Goal: Transaction & Acquisition: Purchase product/service

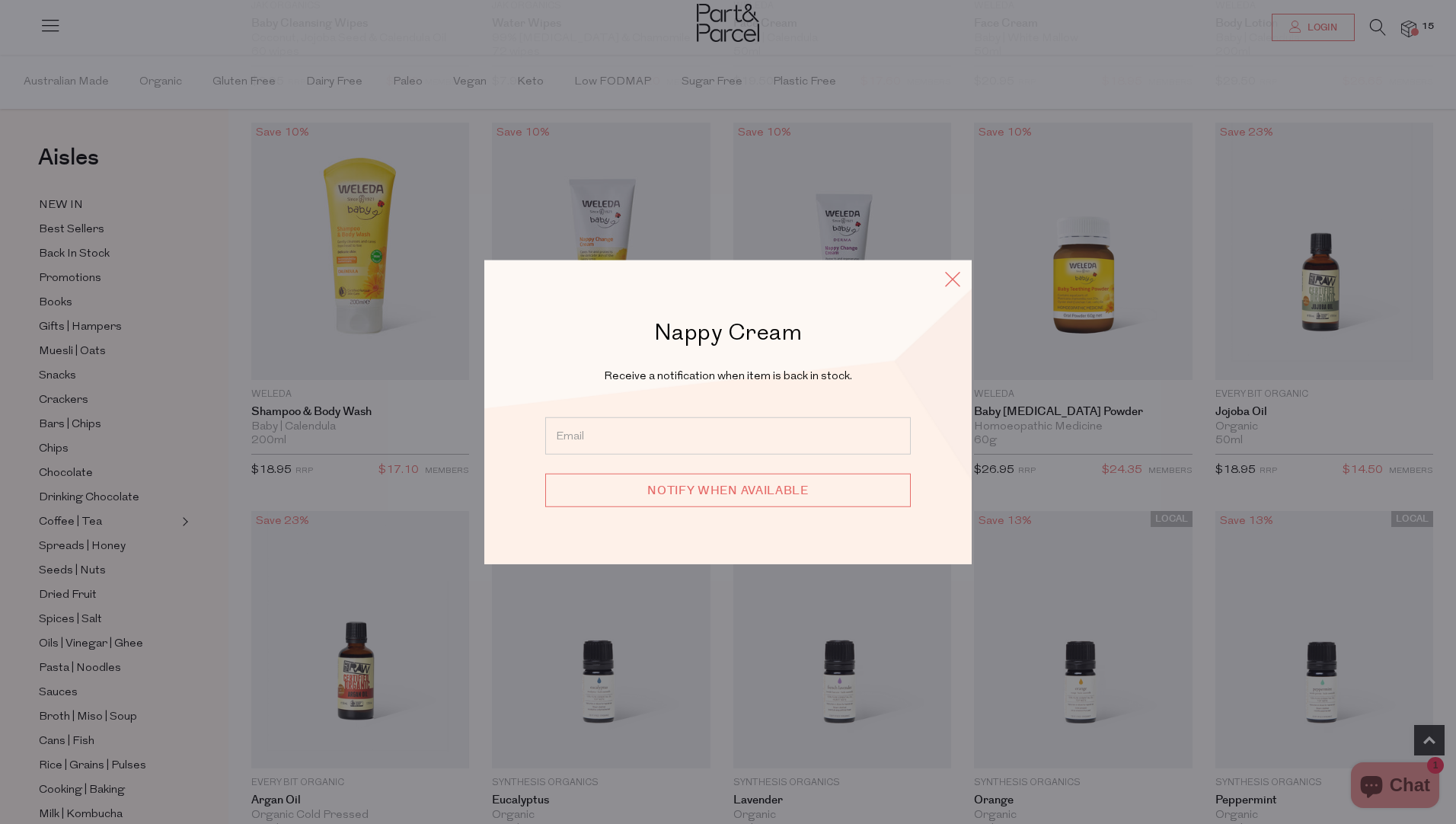
click at [956, 279] on icon at bounding box center [952, 279] width 23 height 22
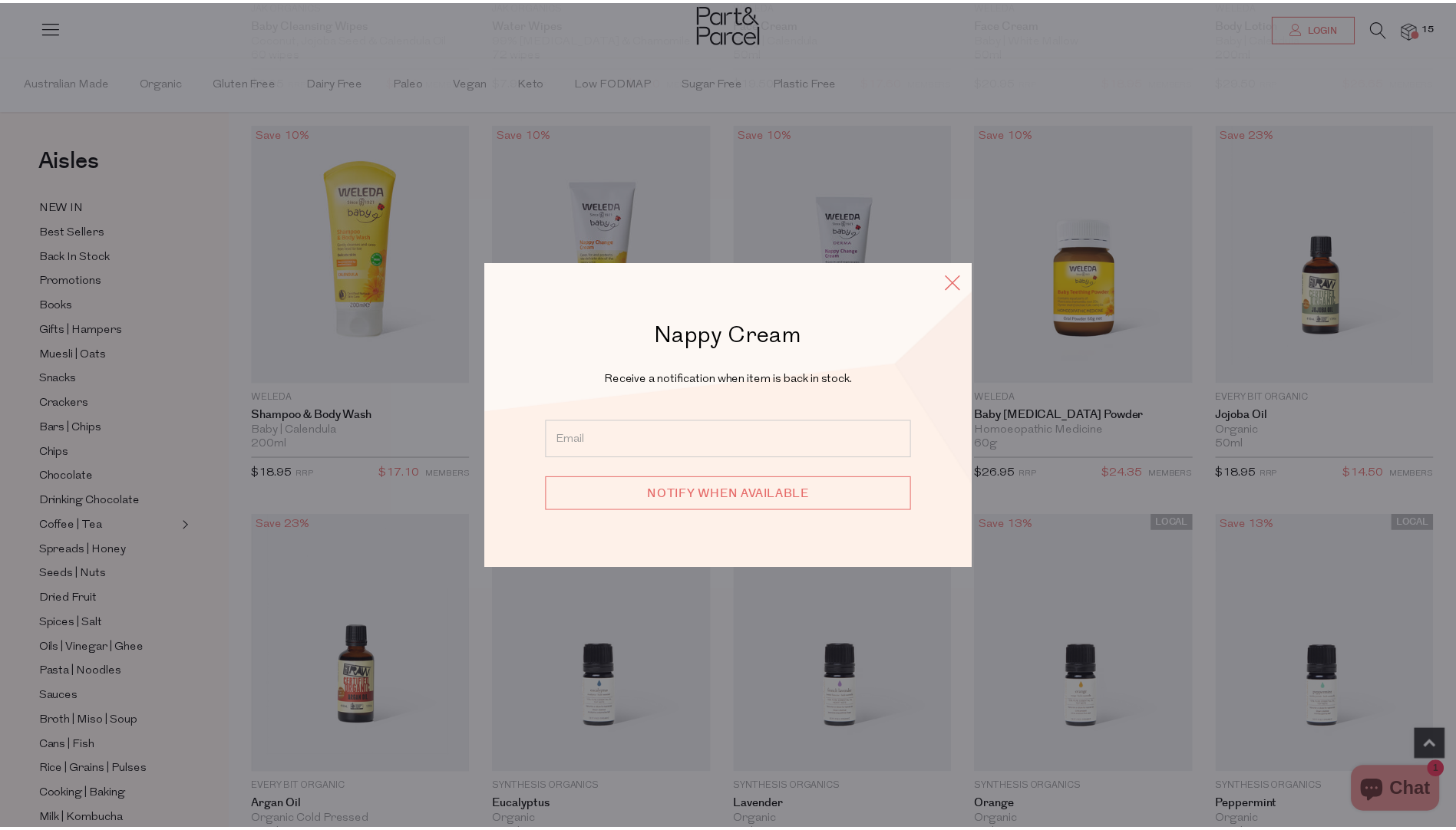
scroll to position [465, 0]
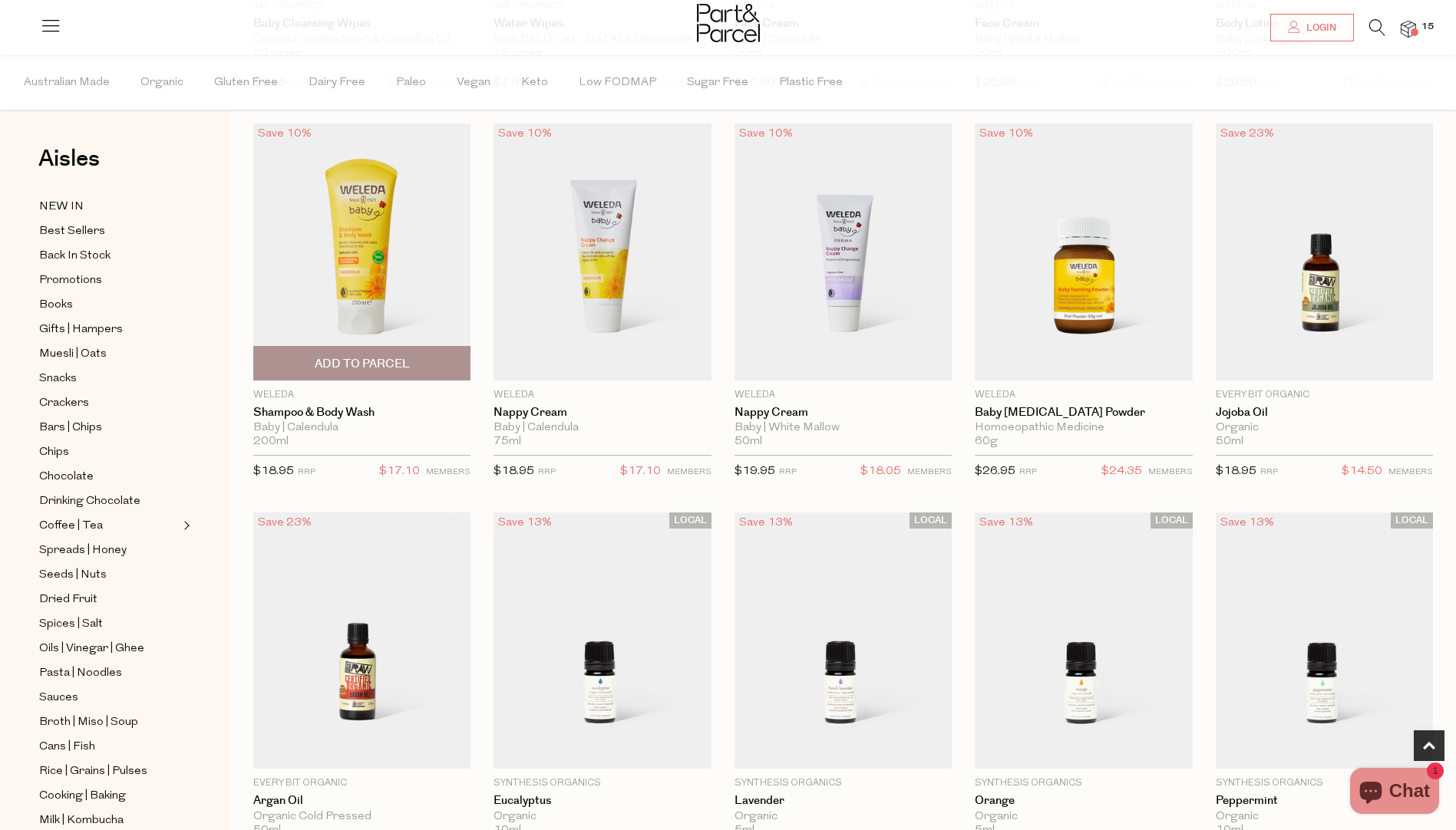
click at [365, 358] on span "Add To Parcel" at bounding box center [362, 365] width 95 height 16
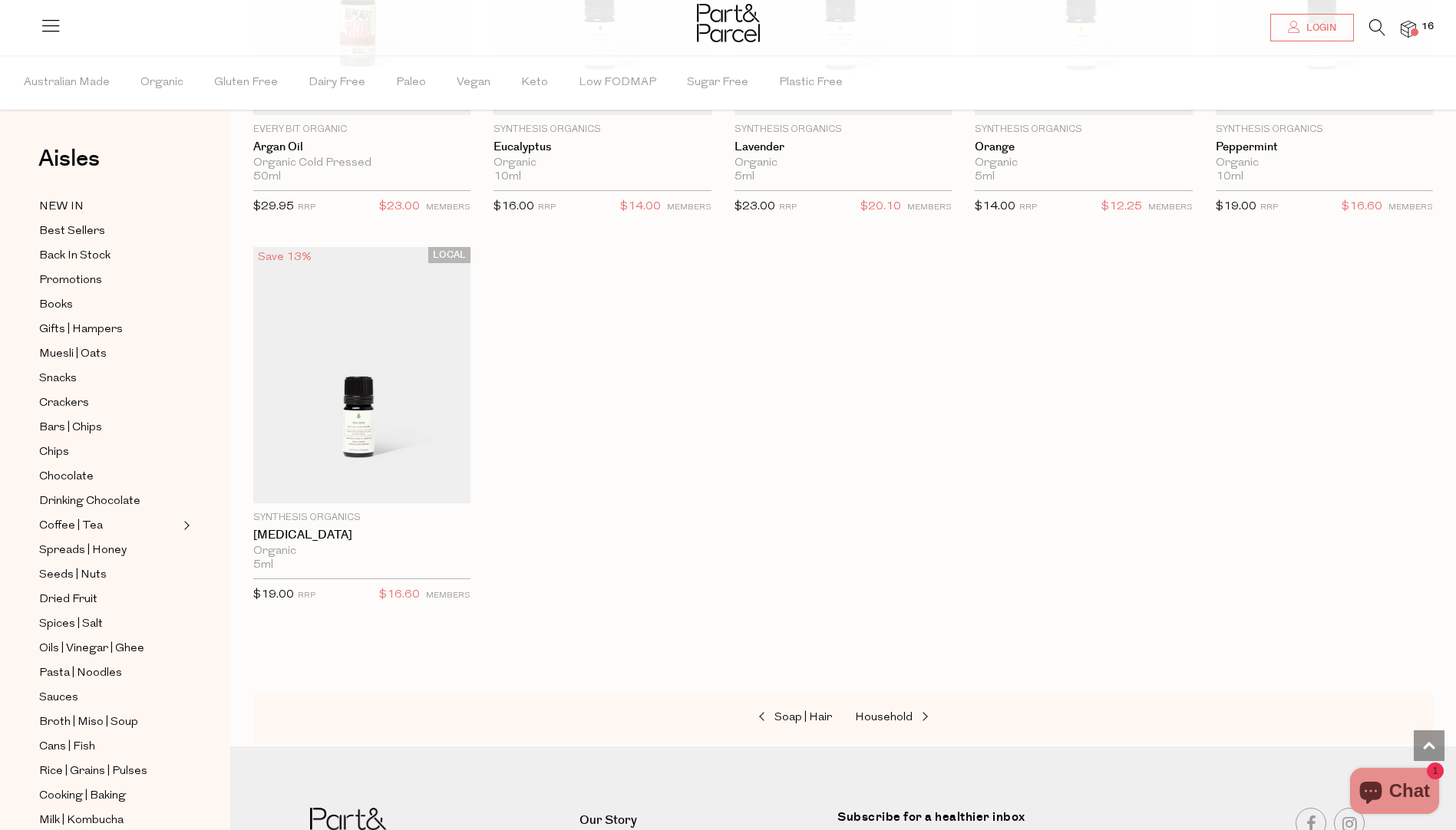
scroll to position [1209, 0]
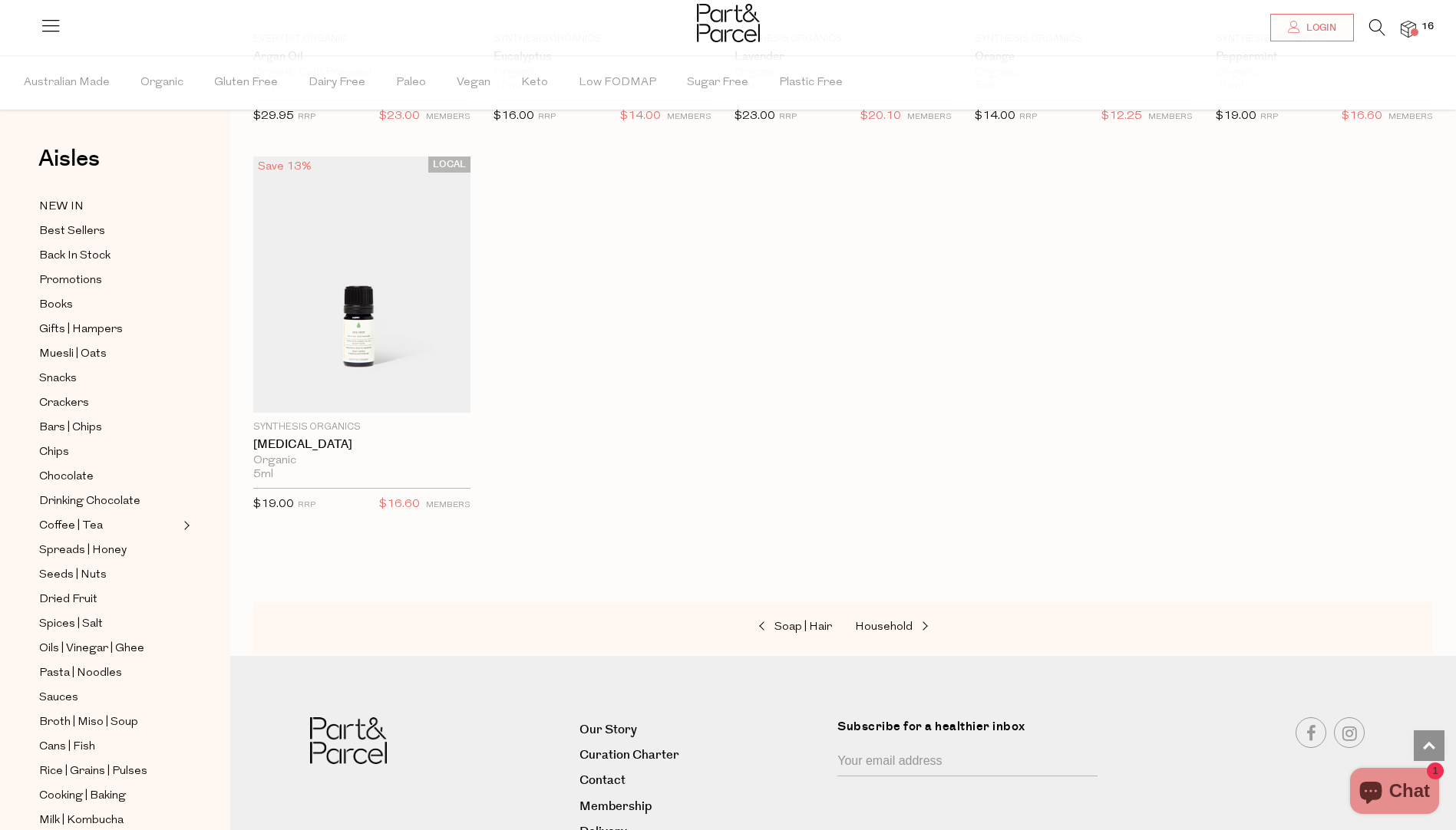
click at [1405, 31] on img at bounding box center [1408, 30] width 16 height 18
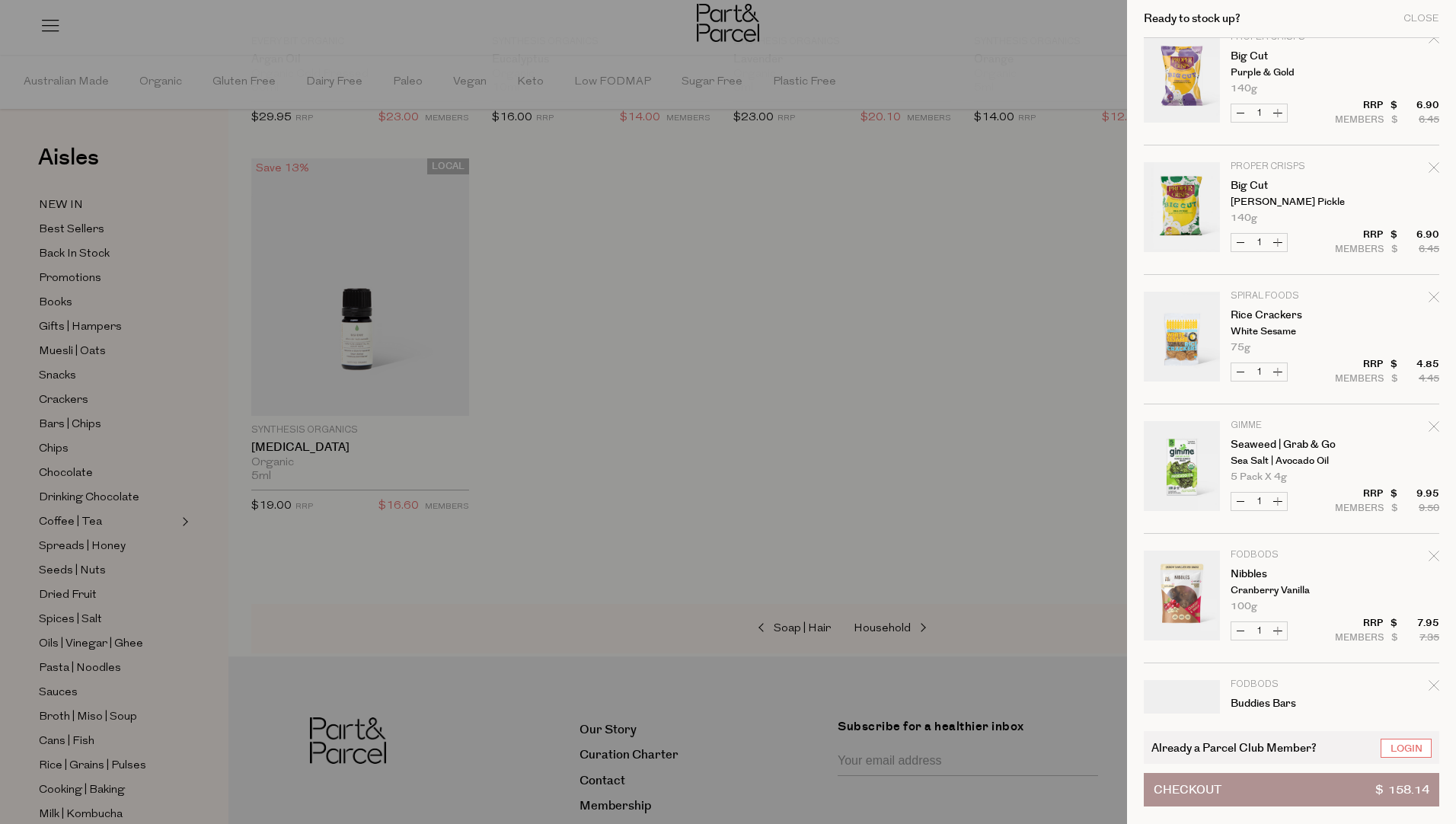
scroll to position [457, 0]
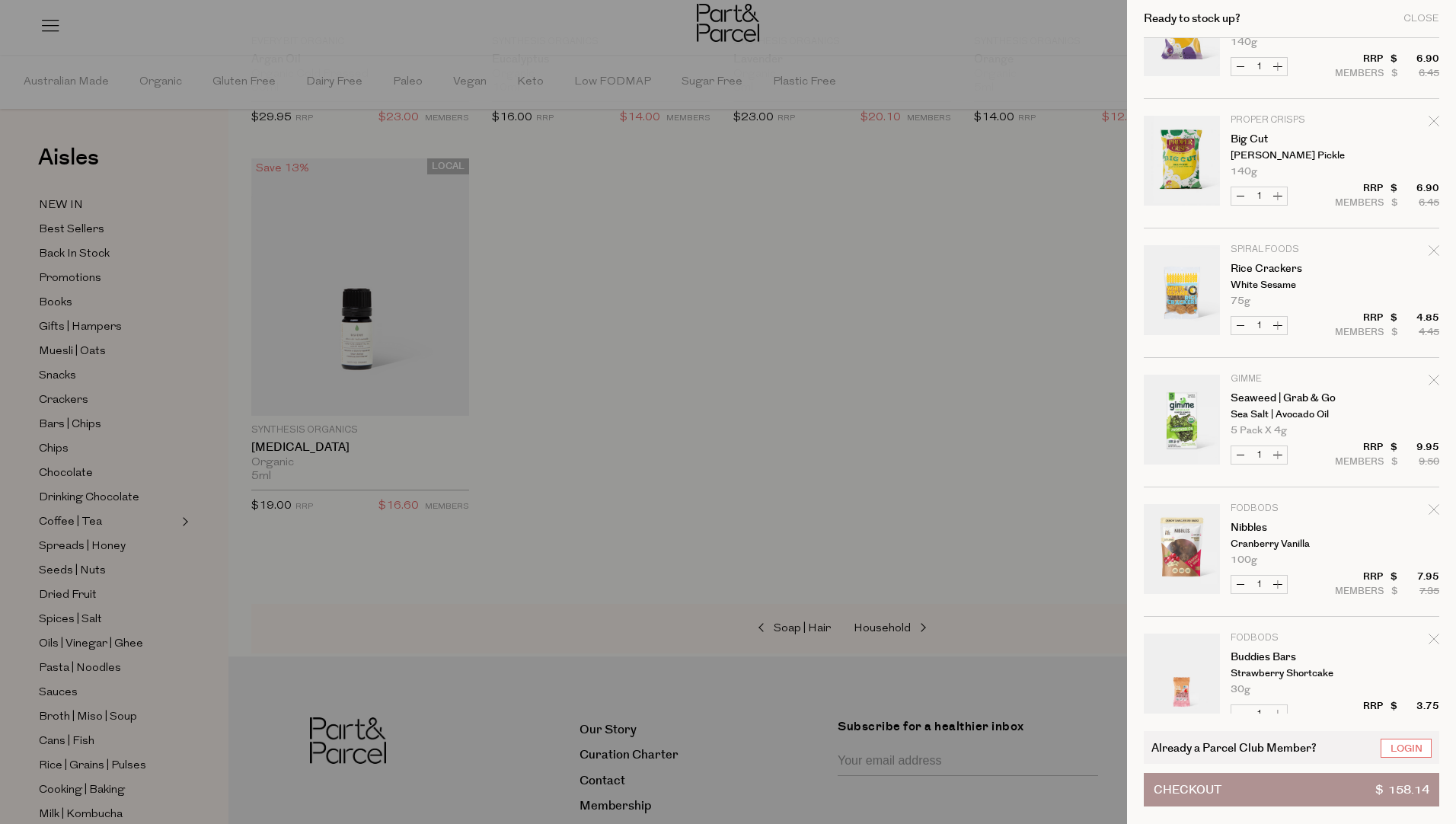
click at [1344, 782] on button "Checkout $ 158.14" at bounding box center [1291, 790] width 296 height 33
